Goal: Task Accomplishment & Management: Manage account settings

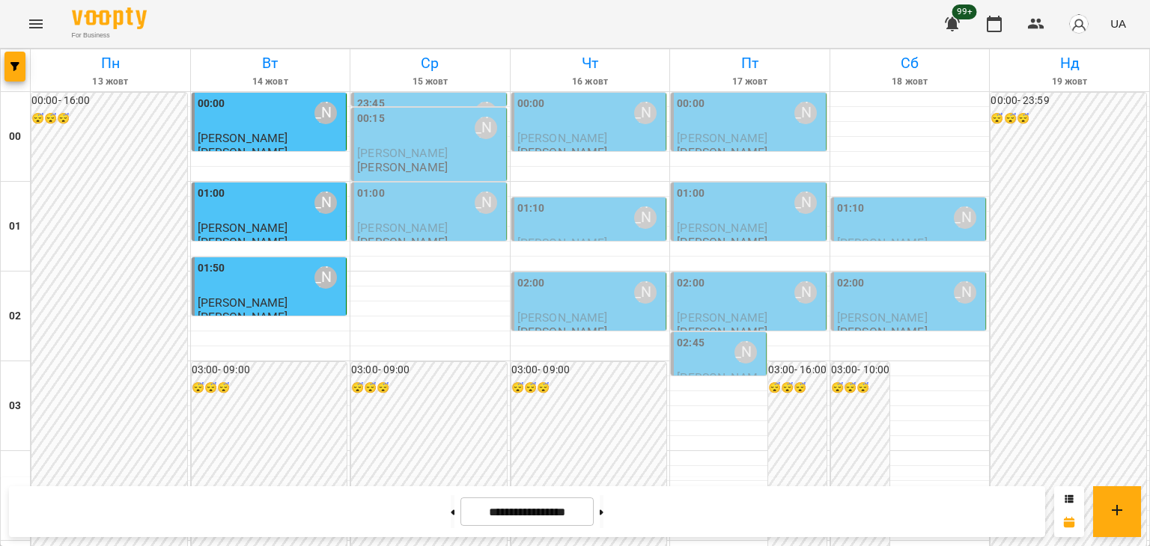
scroll to position [1769, 0]
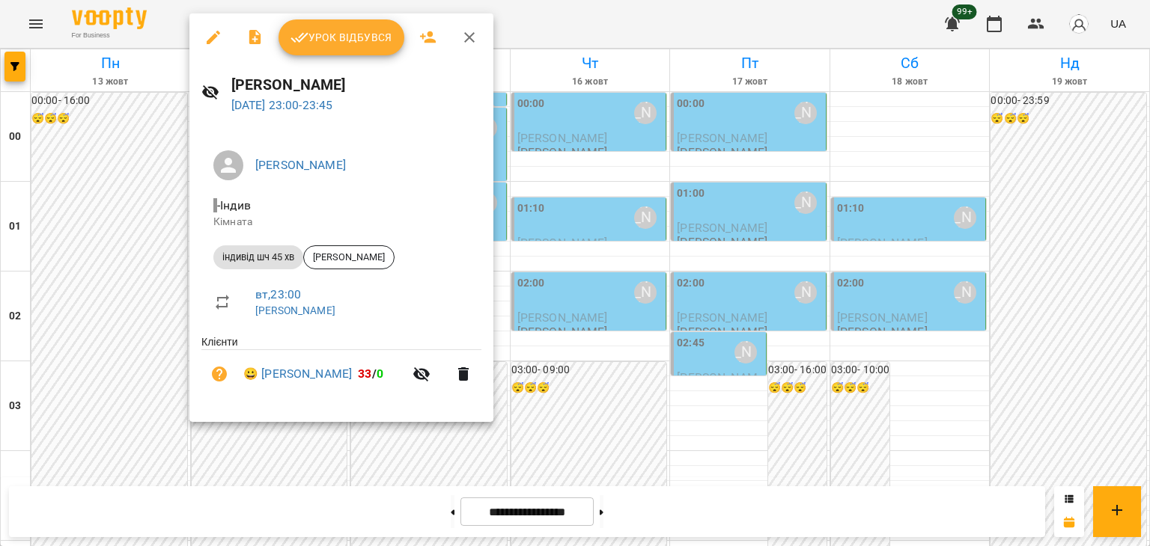
click at [347, 51] on button "Урок відбувся" at bounding box center [341, 37] width 126 height 36
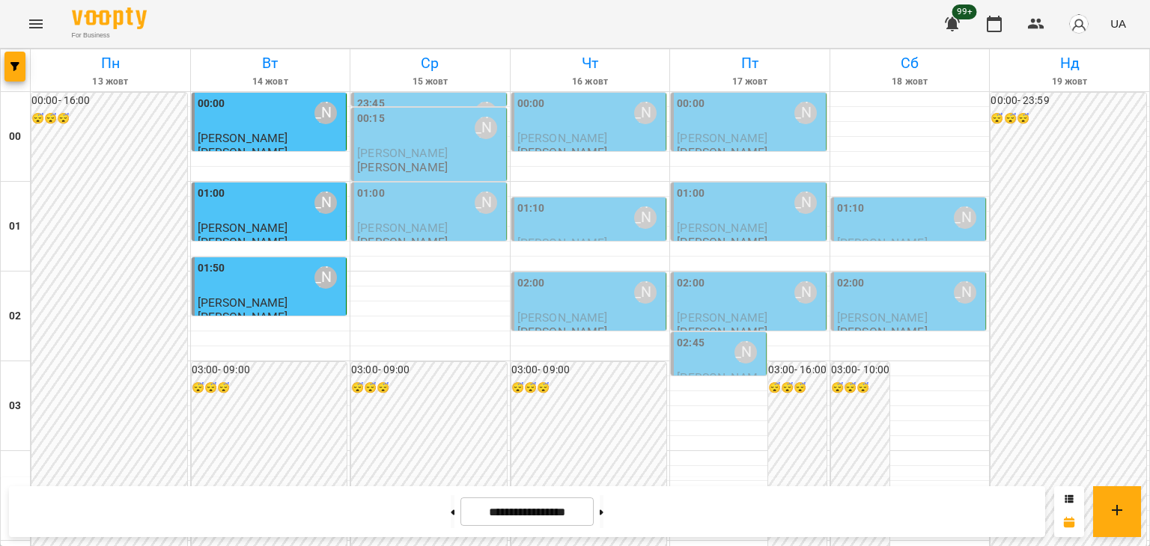
scroll to position [1769, 0]
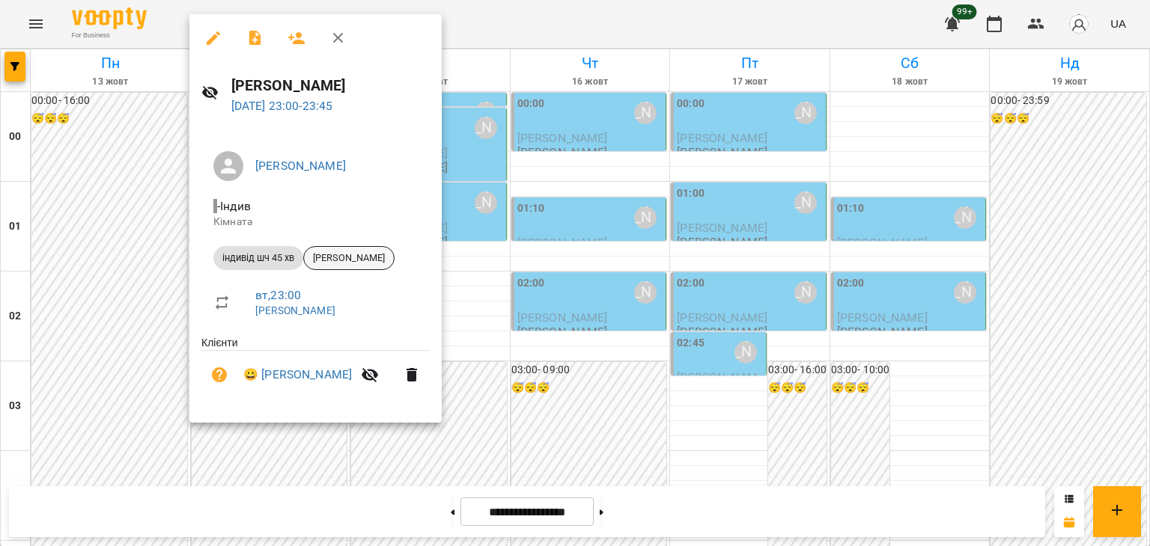
click at [341, 255] on span "[PERSON_NAME]" at bounding box center [349, 258] width 90 height 13
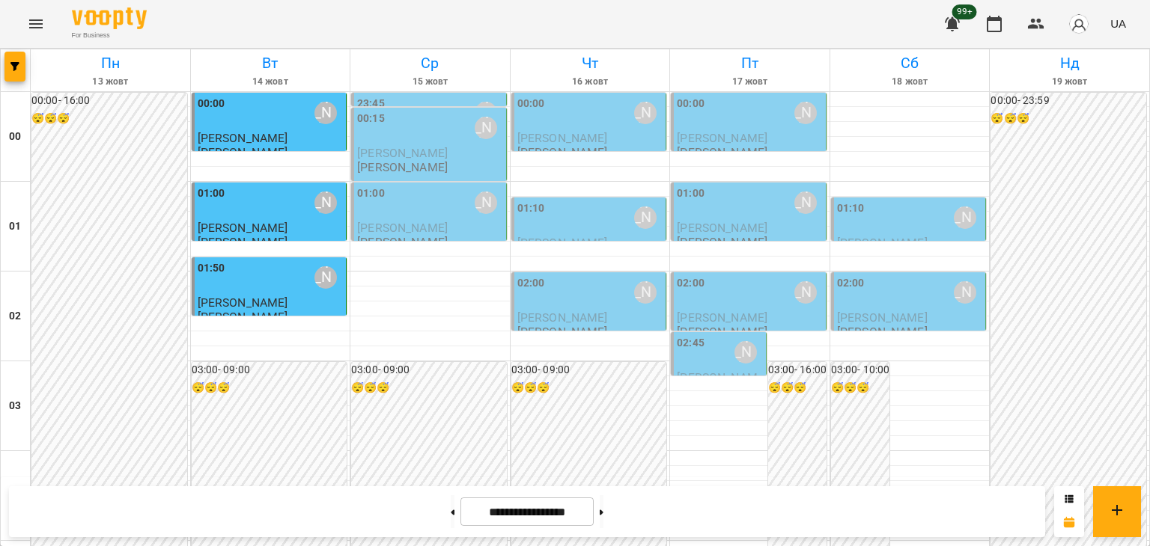
scroll to position [1769, 0]
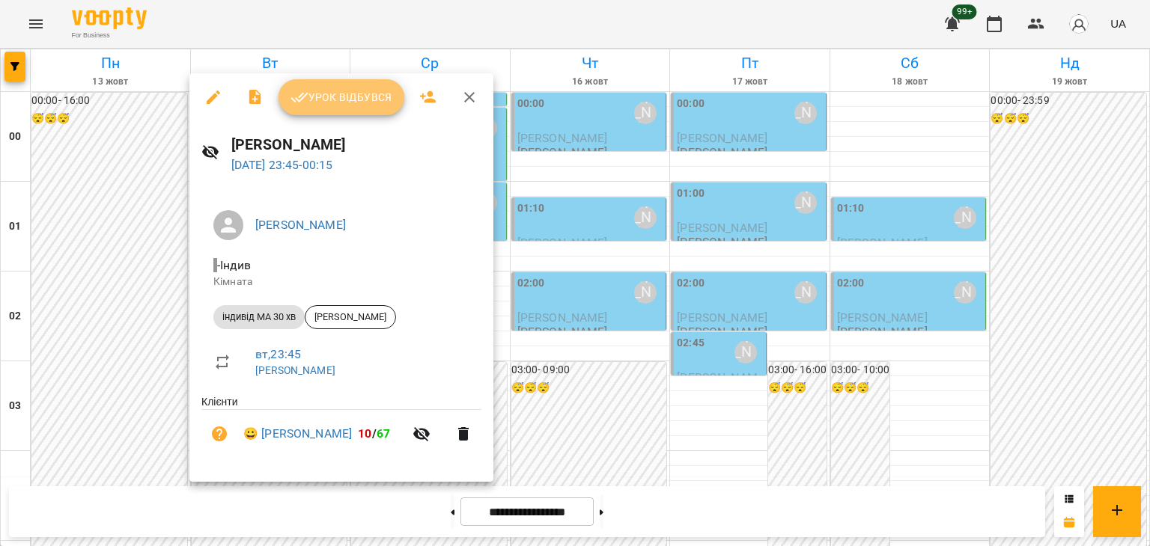
drag, startPoint x: 380, startPoint y: 100, endPoint x: 365, endPoint y: 103, distance: 15.3
click at [380, 100] on span "Урок відбувся" at bounding box center [341, 97] width 102 height 18
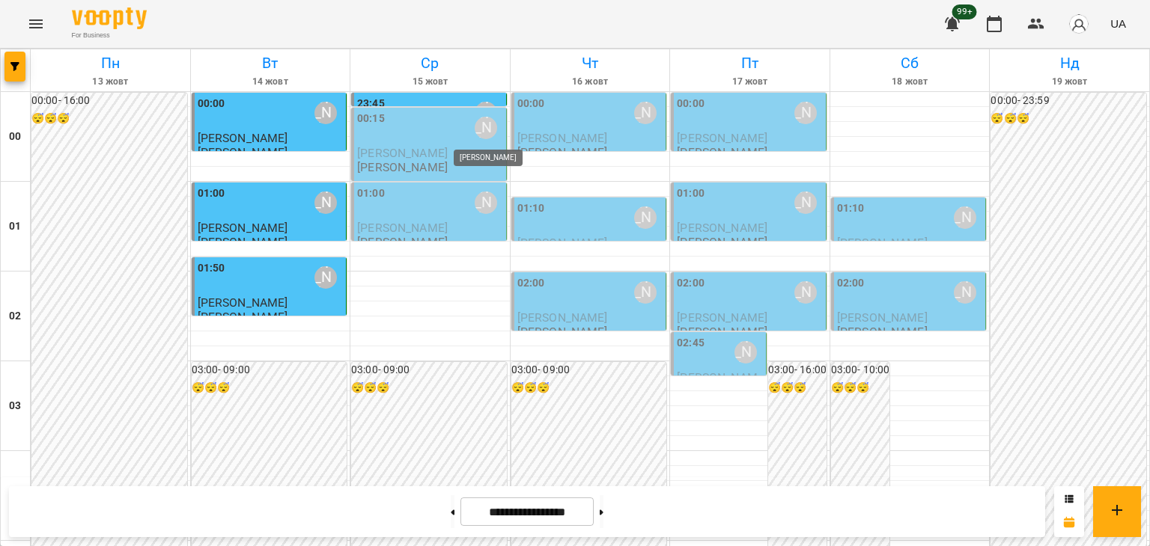
click at [483, 126] on div "[PERSON_NAME]" at bounding box center [486, 128] width 22 height 22
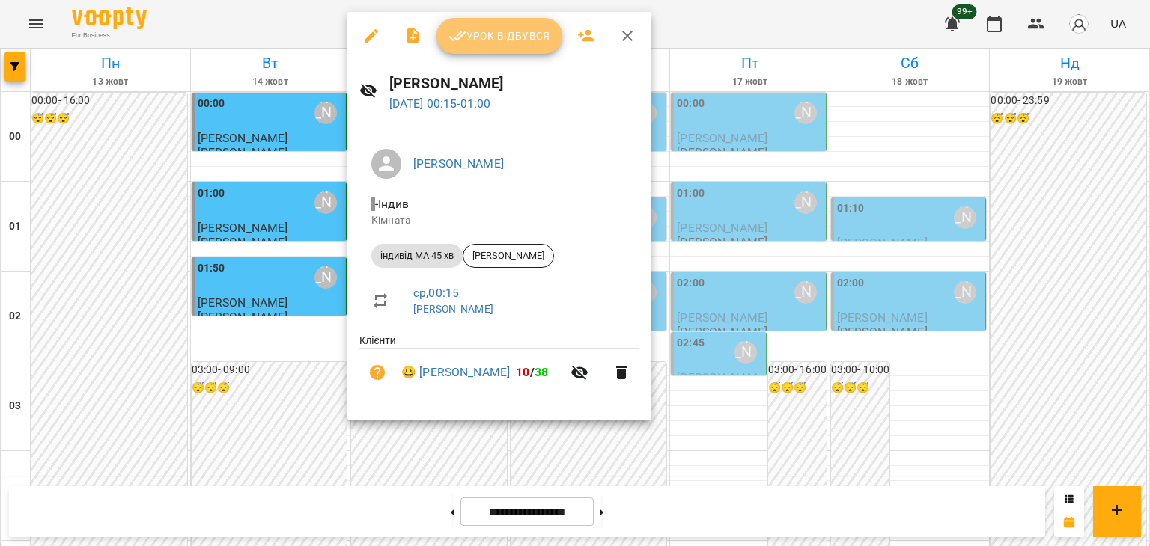
drag, startPoint x: 522, startPoint y: 46, endPoint x: 497, endPoint y: 49, distance: 25.7
click at [522, 45] on button "Урок відбувся" at bounding box center [499, 36] width 126 height 36
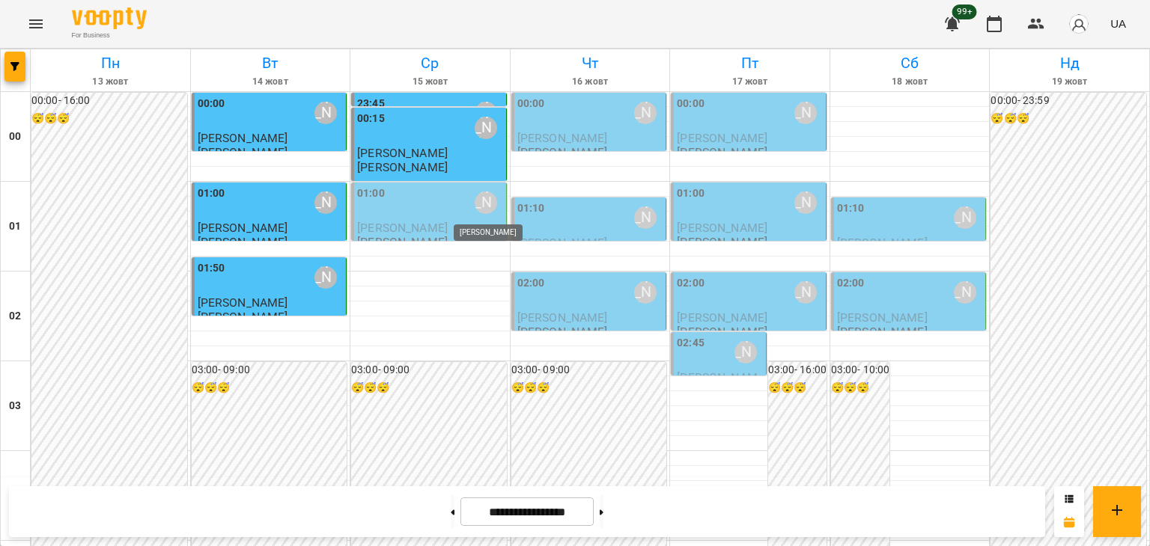
click at [483, 207] on div "[PERSON_NAME]" at bounding box center [486, 203] width 22 height 22
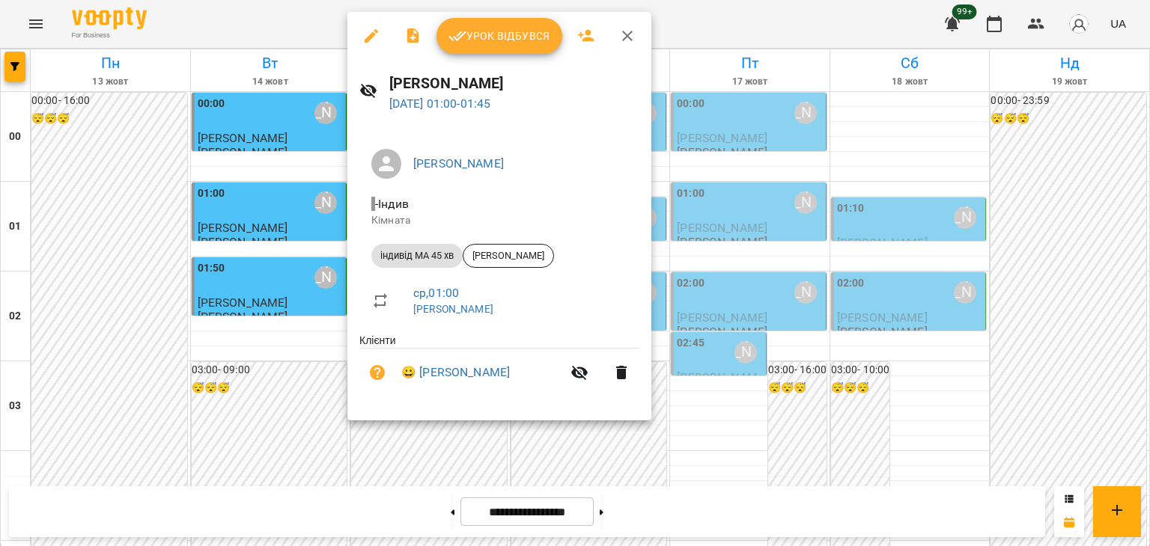
click at [509, 33] on span "Урок відбувся" at bounding box center [499, 36] width 102 height 18
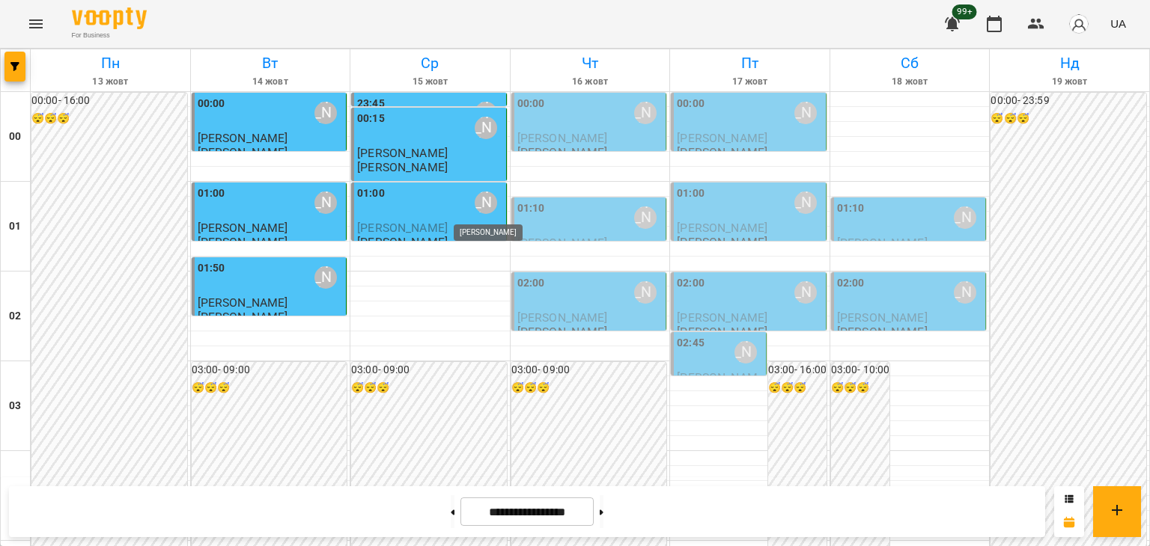
click at [484, 202] on div "[PERSON_NAME]" at bounding box center [486, 203] width 22 height 22
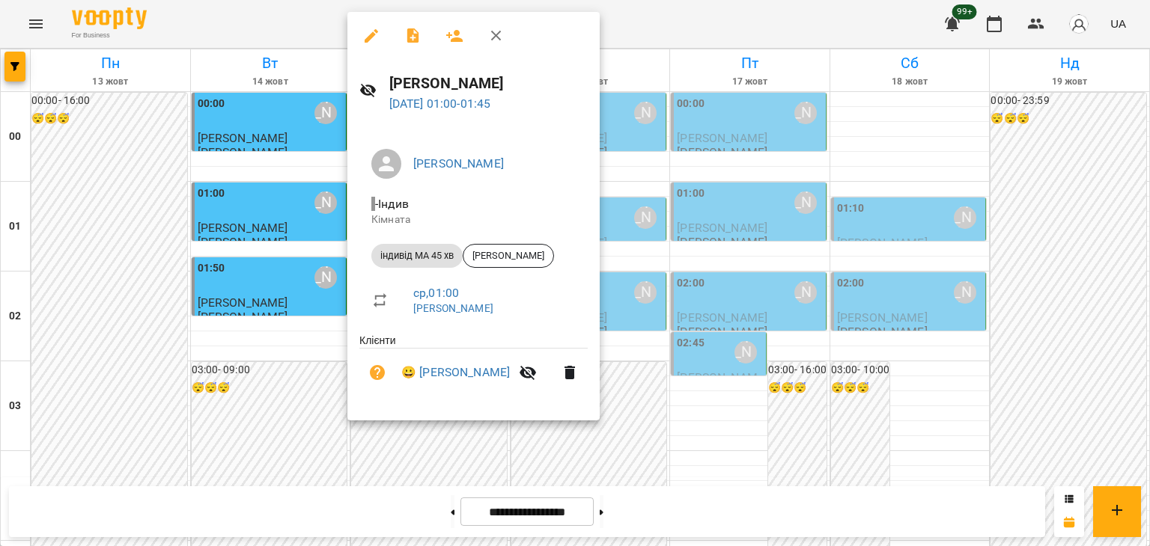
click at [500, 36] on icon "button" at bounding box center [496, 36] width 18 height 18
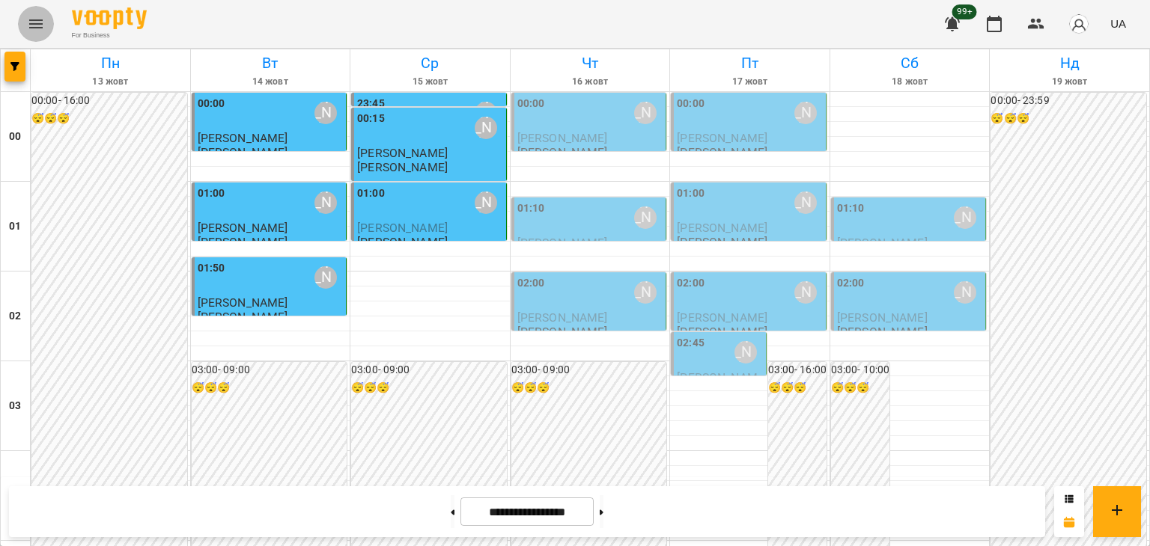
click at [37, 18] on icon "Menu" at bounding box center [36, 24] width 18 height 18
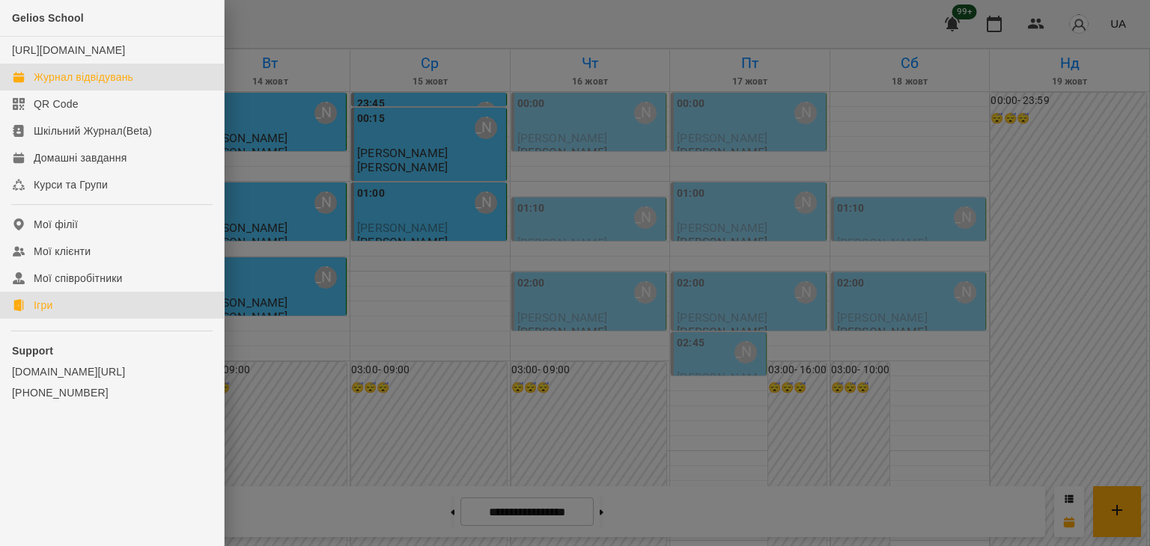
click at [37, 313] on div "Ігри" at bounding box center [43, 305] width 19 height 15
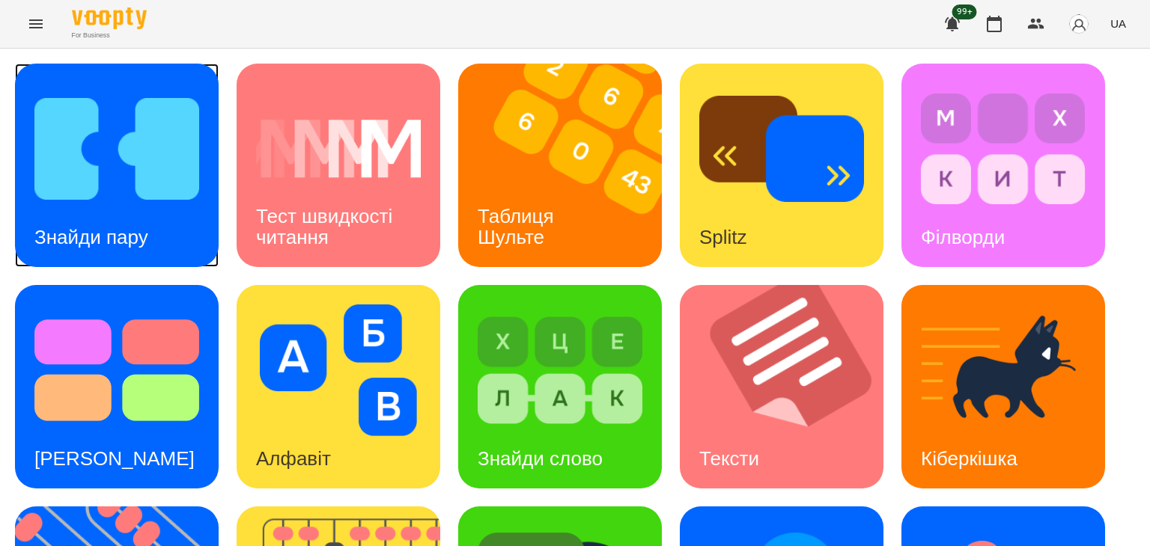
click at [175, 147] on img at bounding box center [116, 149] width 165 height 132
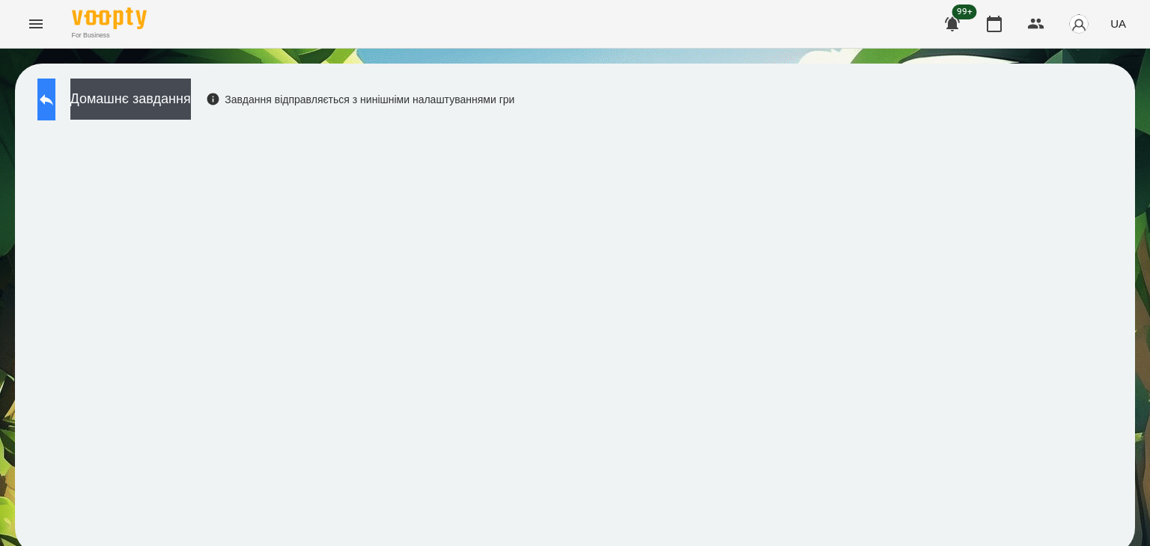
click at [49, 95] on button at bounding box center [46, 100] width 18 height 42
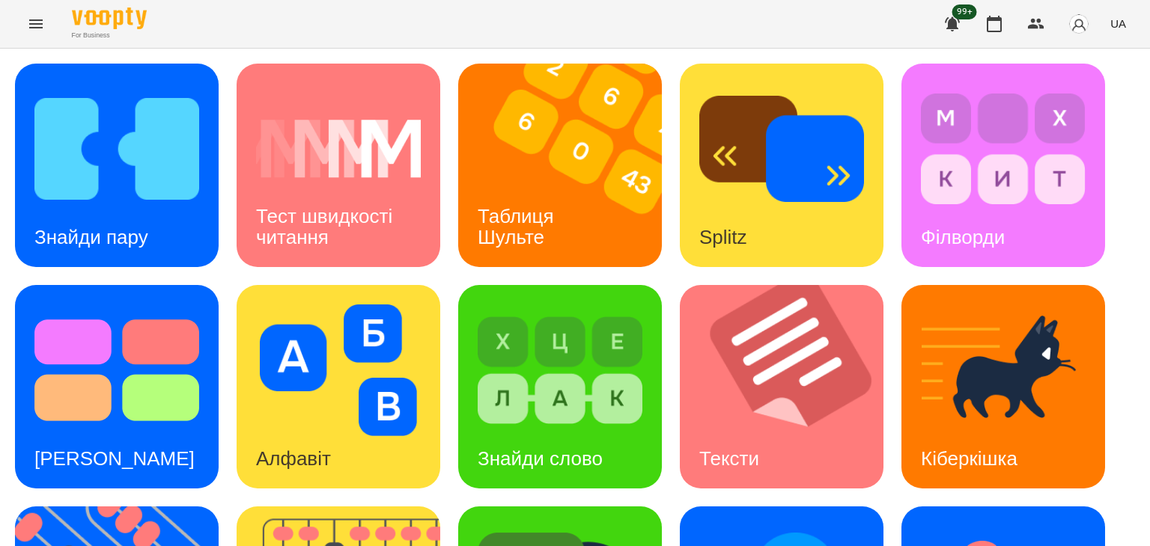
scroll to position [400, 0]
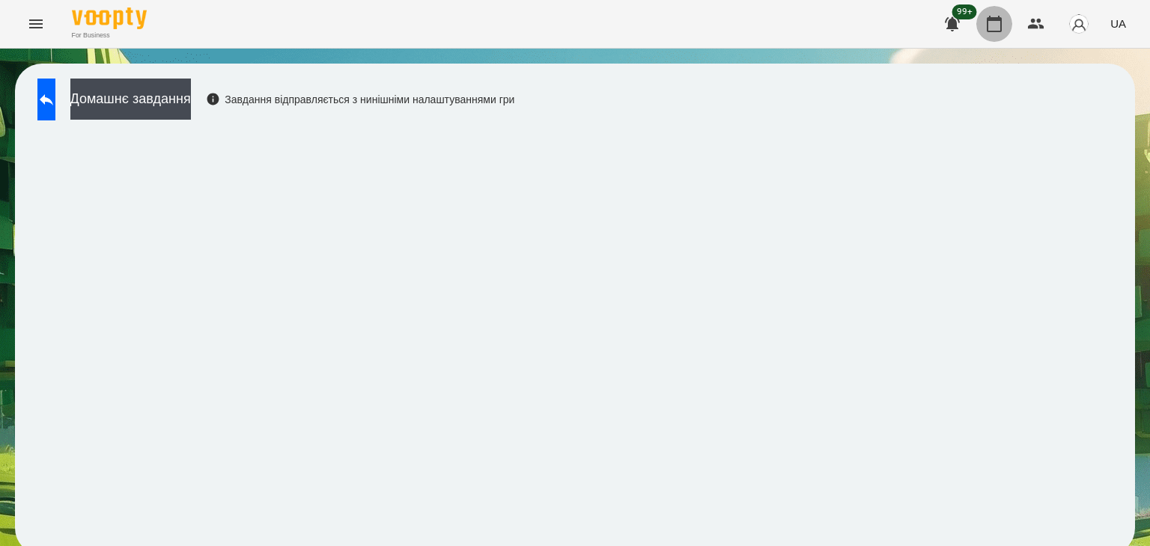
click at [990, 27] on icon "button" at bounding box center [994, 24] width 18 height 18
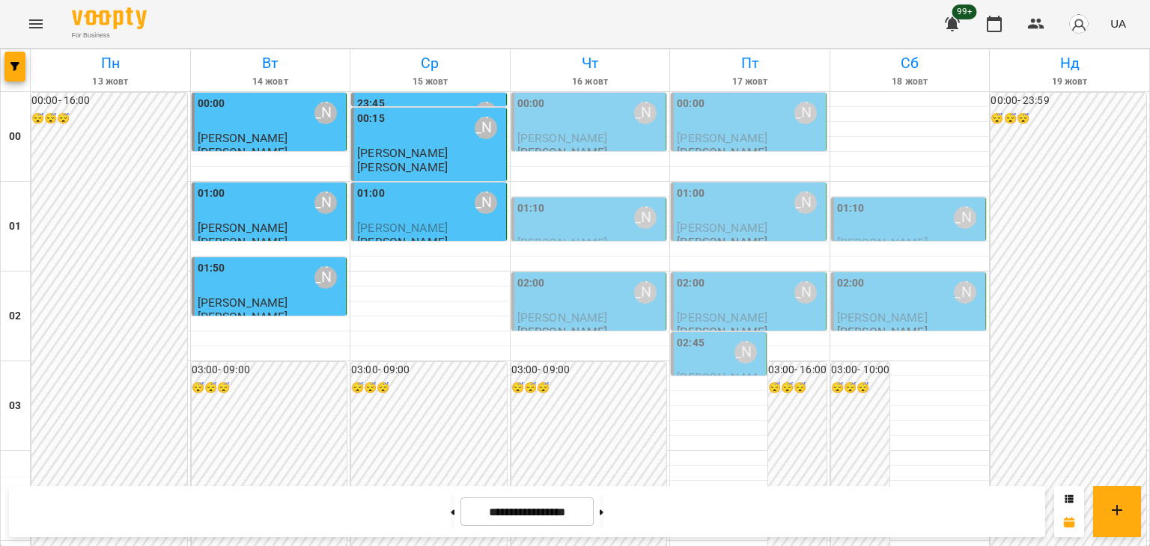
scroll to position [721, 0]
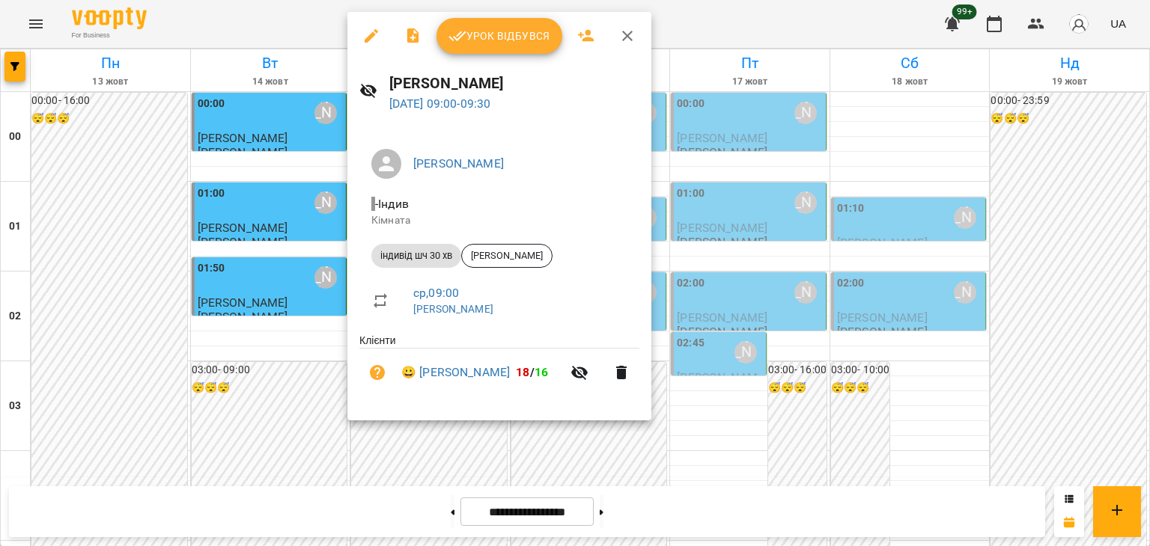
click at [530, 41] on span "Урок відбувся" at bounding box center [499, 36] width 102 height 18
